Goal: Transaction & Acquisition: Purchase product/service

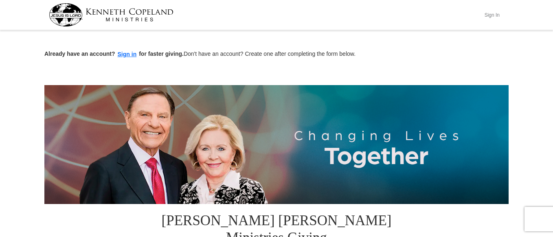
click at [489, 15] on button "Sign In" at bounding box center [491, 15] width 24 height 13
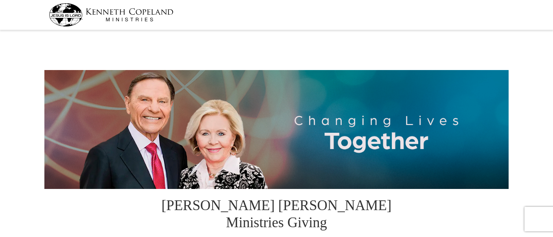
select select "DE"
click at [306, 3] on div at bounding box center [276, 15] width 455 height 30
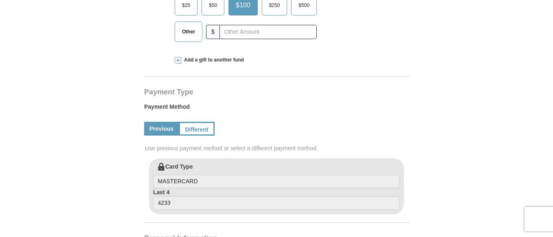
scroll to position [329, 0]
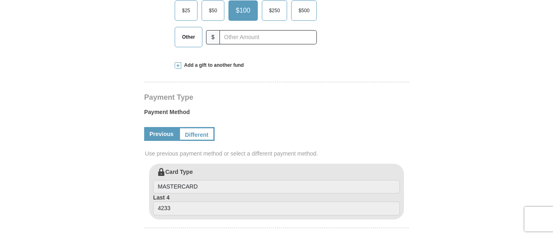
click at [177, 62] on span at bounding box center [178, 65] width 7 height 7
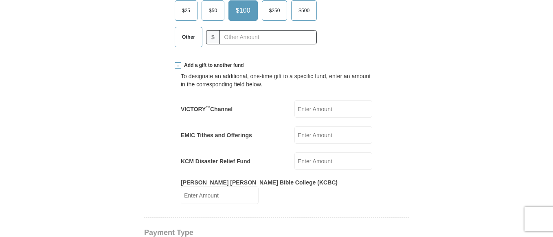
click at [317, 126] on input "EMIC Tithes and Offerings" at bounding box center [333, 134] width 78 height 17
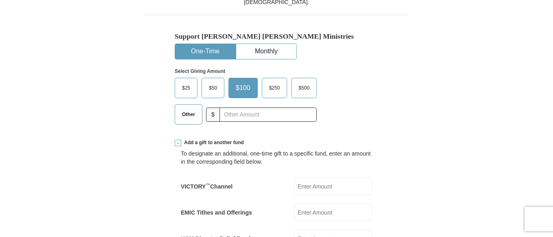
scroll to position [255, 0]
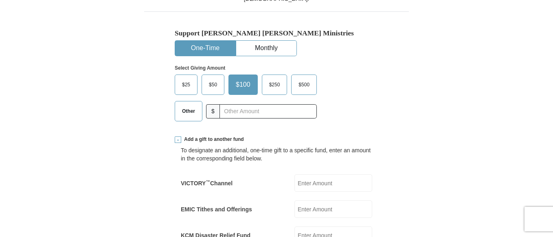
click at [186, 105] on span "Other" at bounding box center [188, 111] width 21 height 12
click at [0, 0] on input "Other" at bounding box center [0, 0] width 0 height 0
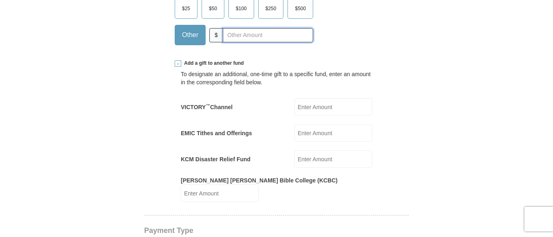
scroll to position [321, 0]
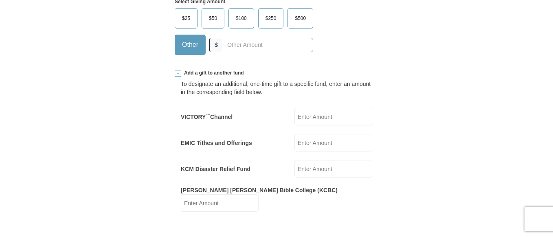
click at [317, 134] on input "EMIC Tithes and Offerings" at bounding box center [333, 142] width 78 height 17
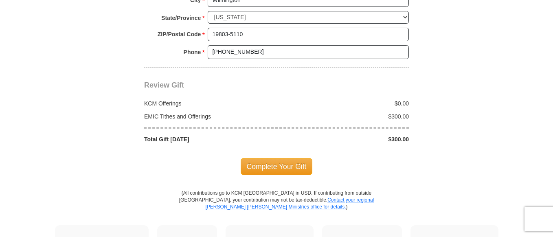
scroll to position [858, 0]
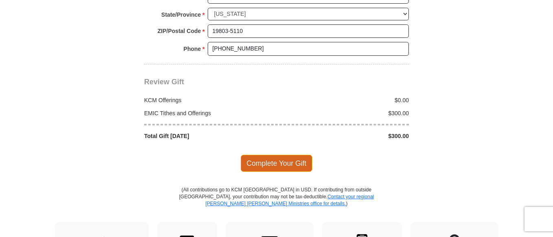
type input "300"
click at [271, 155] on span "Complete Your Gift" at bounding box center [276, 163] width 72 height 17
